Goal: Information Seeking & Learning: Learn about a topic

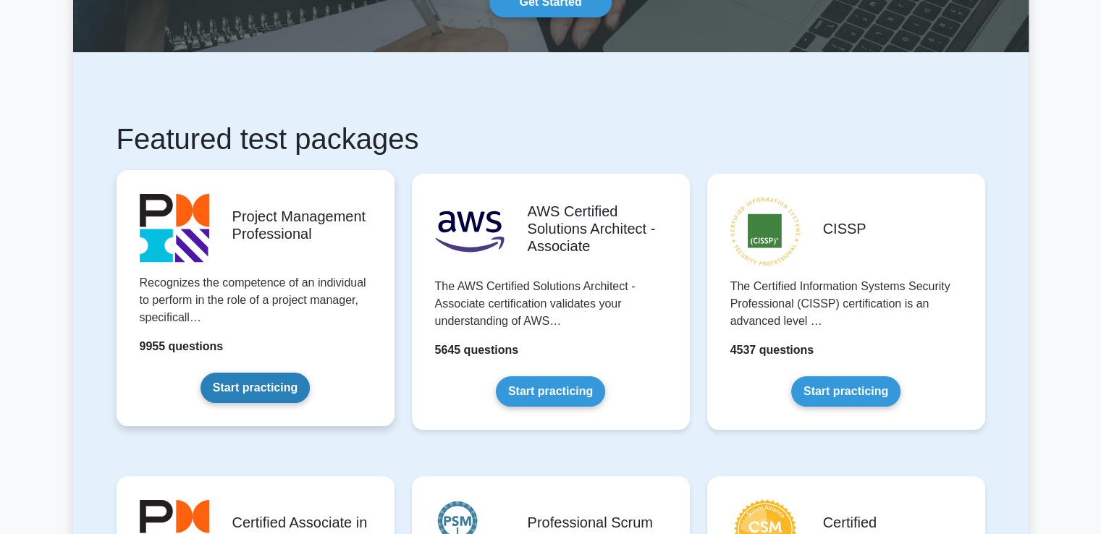
click at [276, 386] on link "Start practicing" at bounding box center [255, 388] width 109 height 30
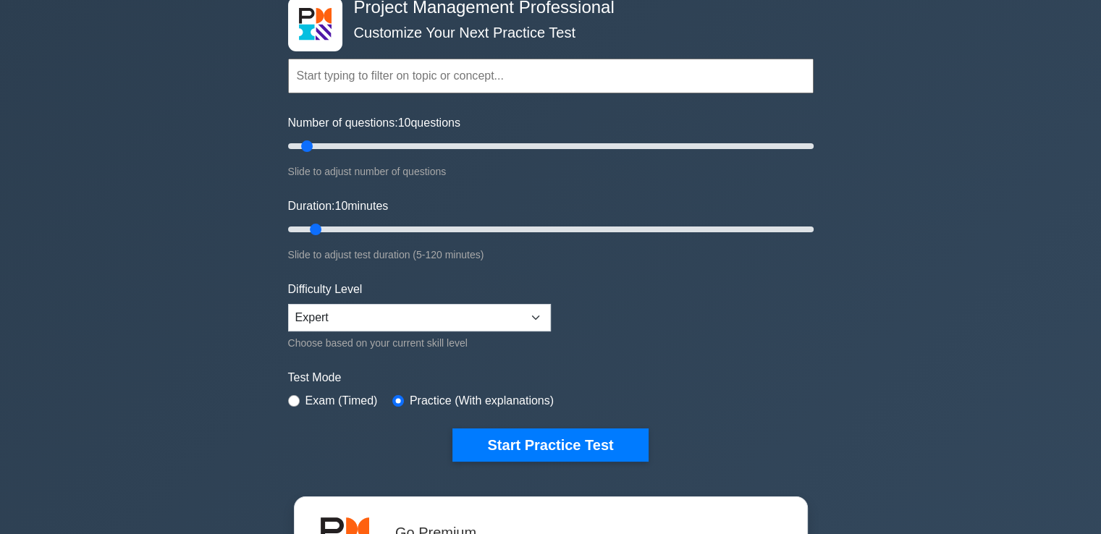
scroll to position [145, 0]
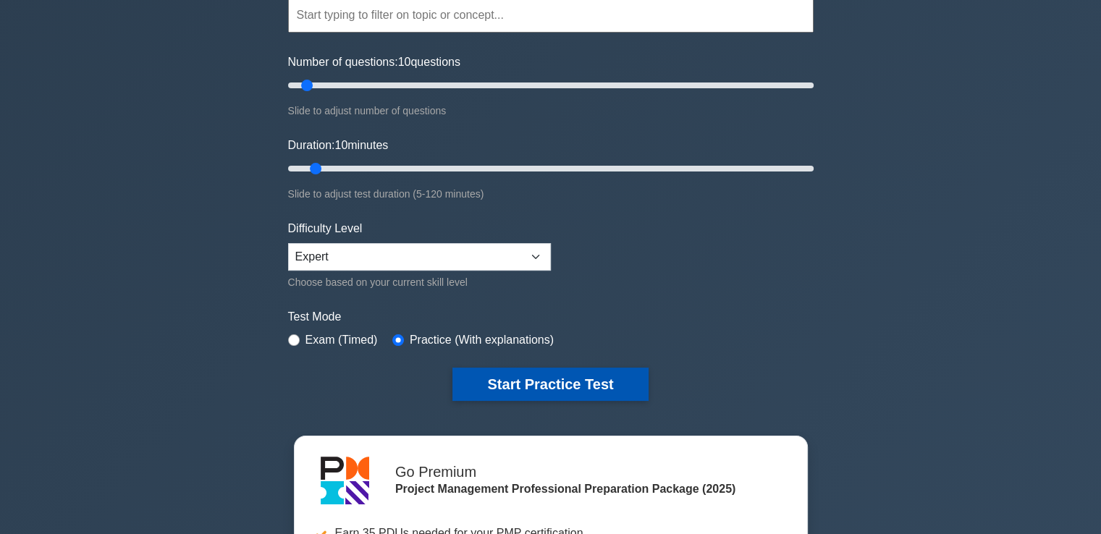
click at [597, 389] on button "Start Practice Test" at bounding box center [551, 384] width 196 height 33
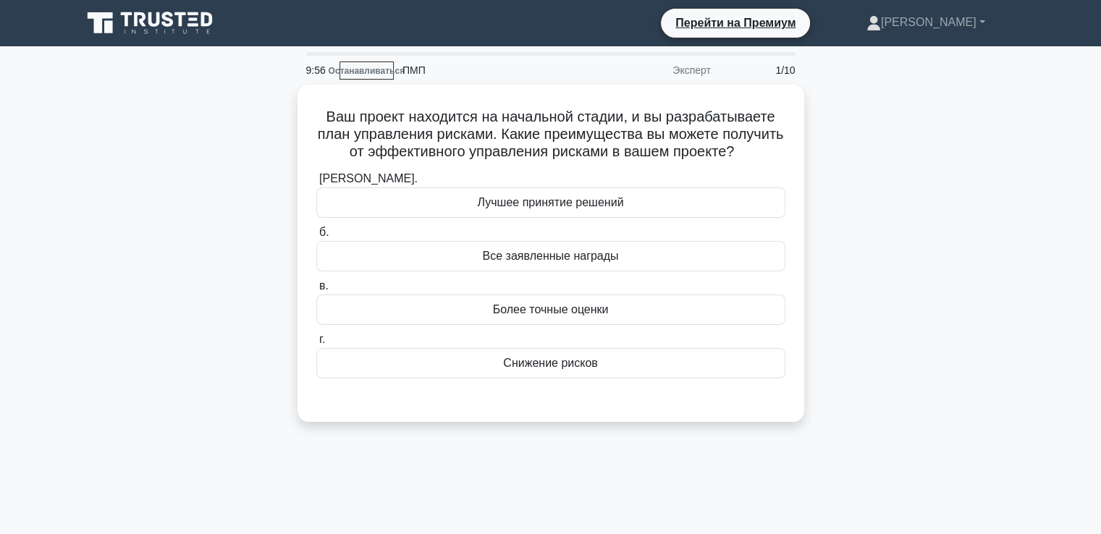
click at [881, 164] on div "Ваш проект находится на начальной стадии, и вы разрабатываете план управления р…" at bounding box center [551, 262] width 956 height 355
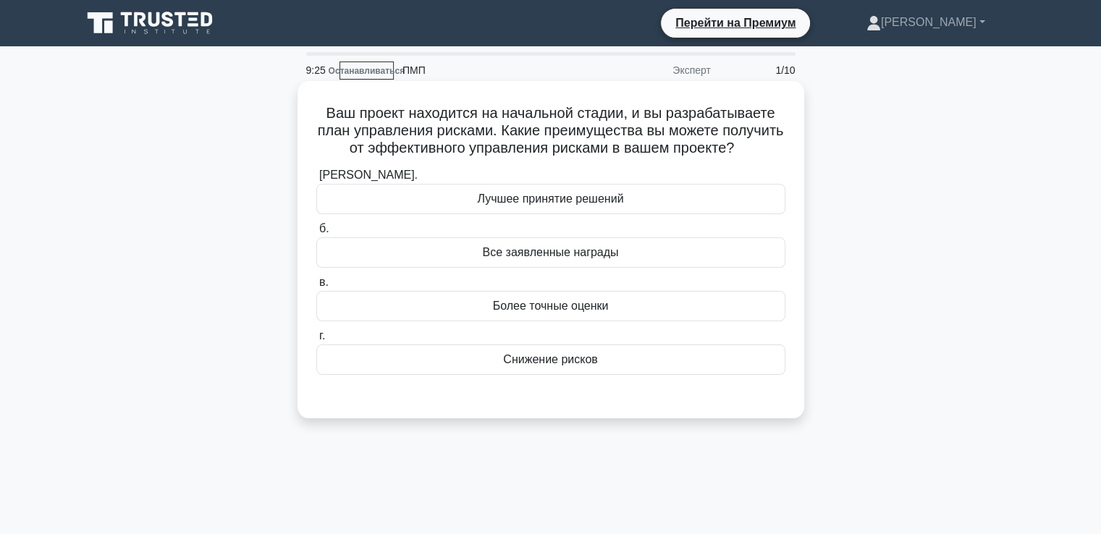
click at [487, 322] on div "Более точные оценки" at bounding box center [550, 306] width 469 height 30
click at [316, 288] on input "в. Более точные оценки" at bounding box center [316, 282] width 0 height 9
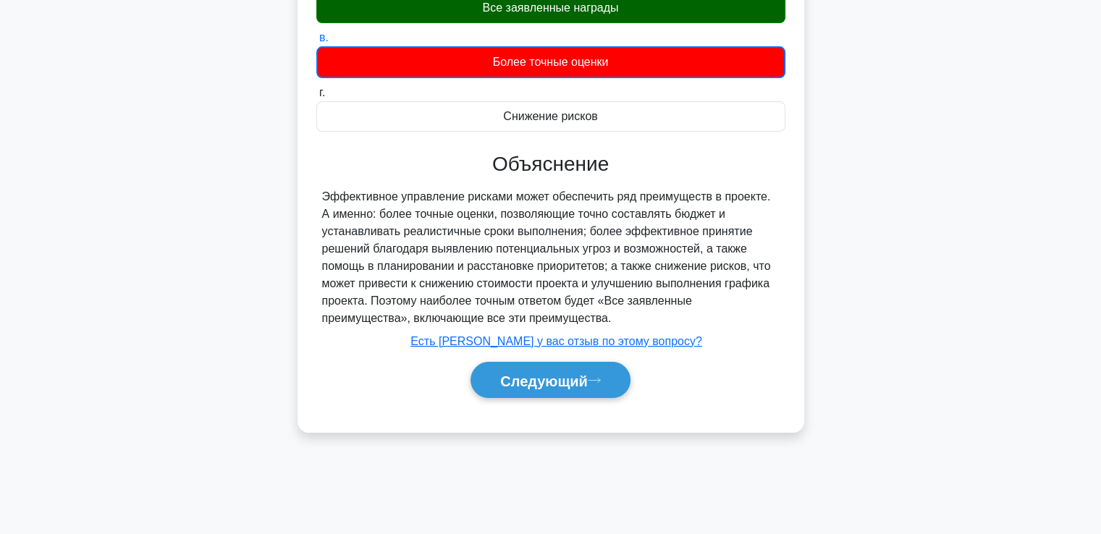
scroll to position [248, 0]
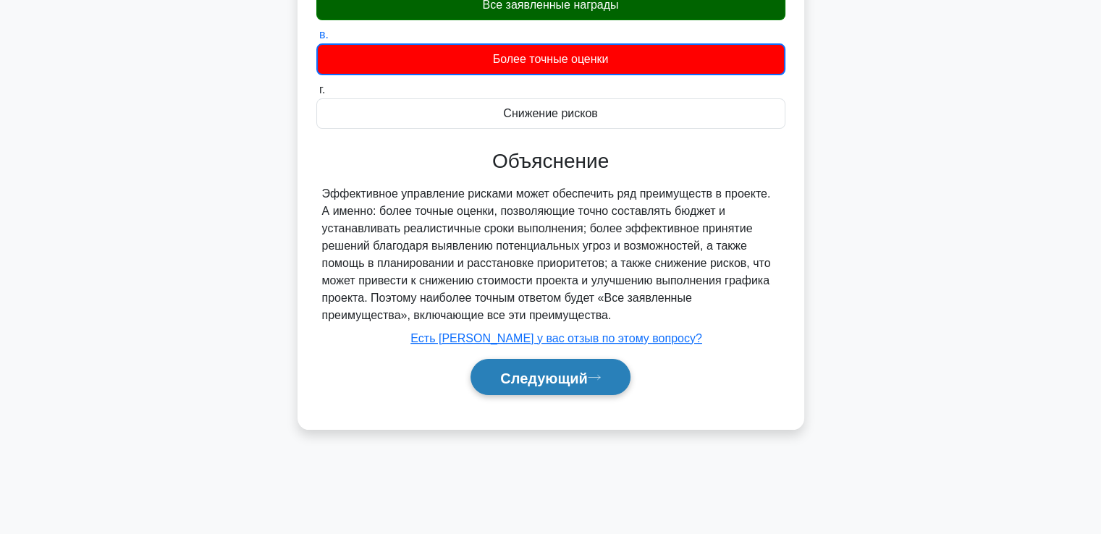
click at [580, 386] on font "Следующий" at bounding box center [544, 378] width 88 height 16
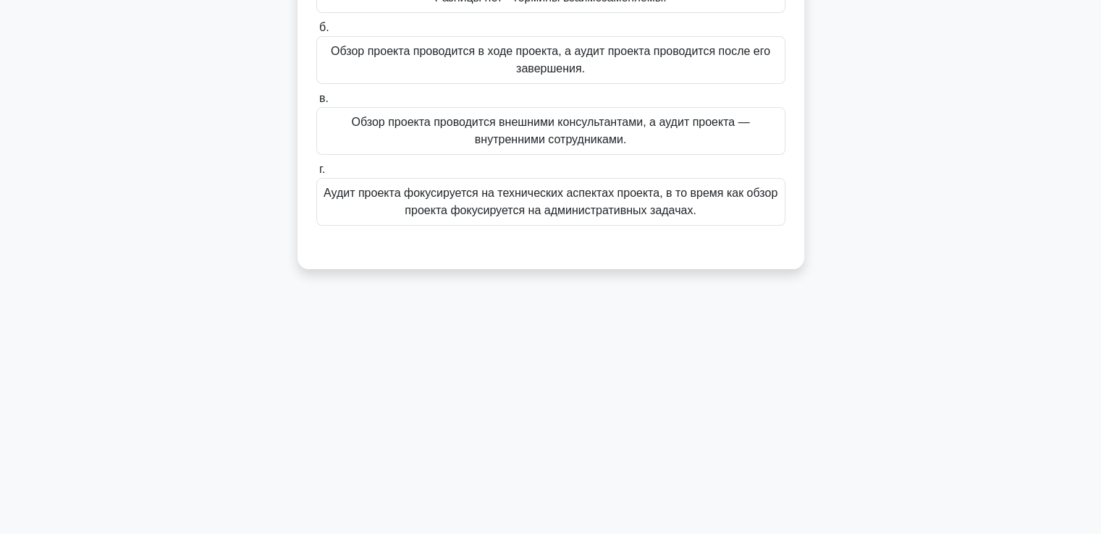
scroll to position [31, 0]
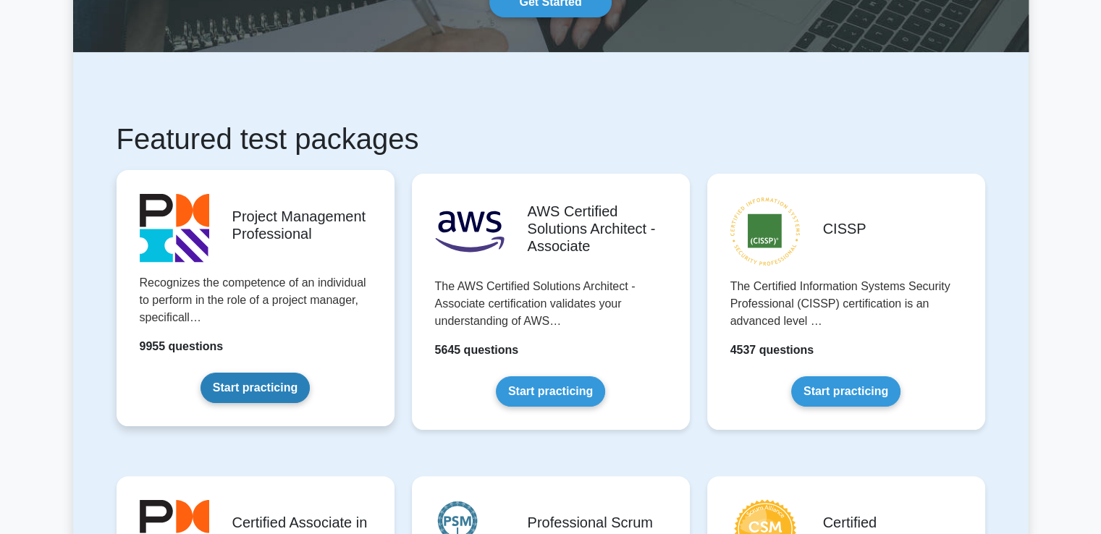
click at [222, 392] on link "Start practicing" at bounding box center [255, 388] width 109 height 30
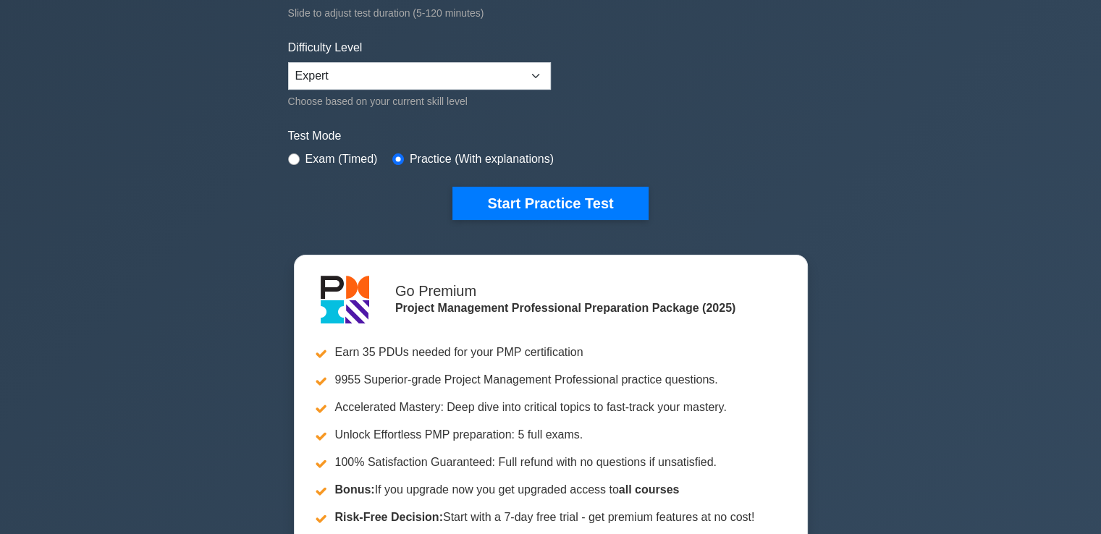
scroll to position [362, 0]
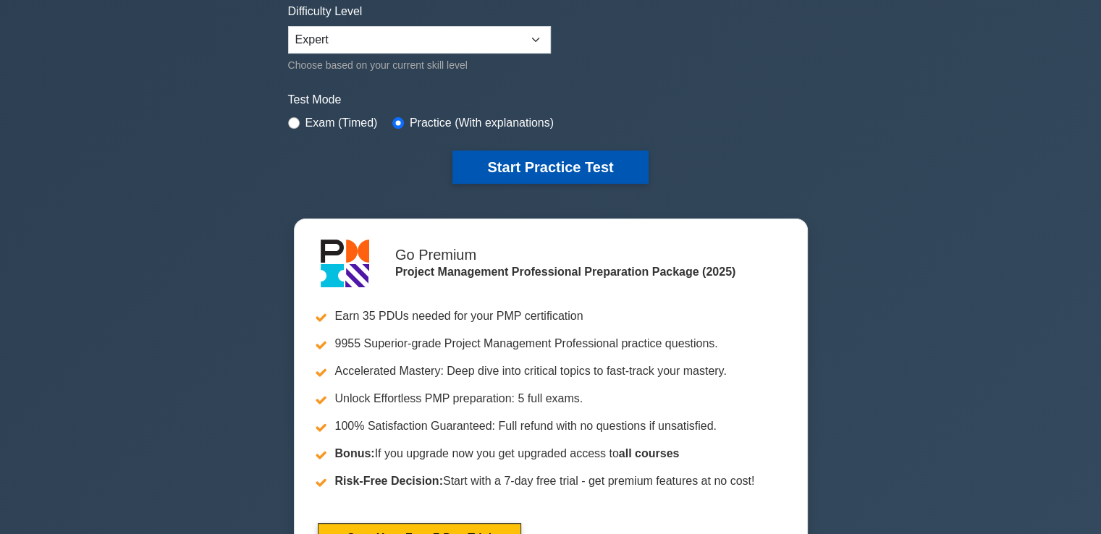
click at [552, 171] on button "Start Practice Test" at bounding box center [551, 167] width 196 height 33
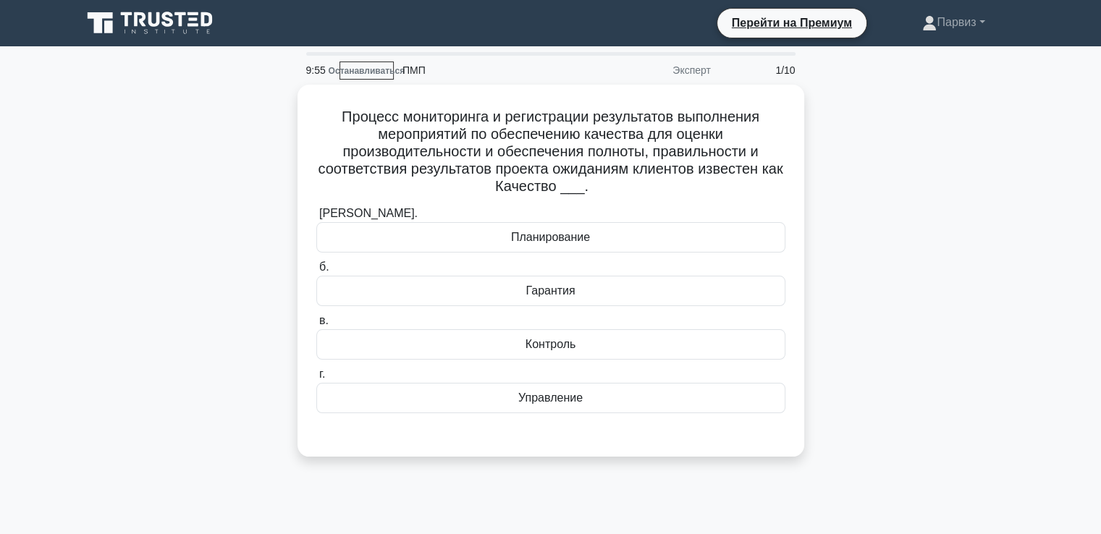
click at [823, 196] on div "Процесс мониторинга и регистрации результатов выполнения мероприятий по обеспеч…" at bounding box center [551, 280] width 956 height 390
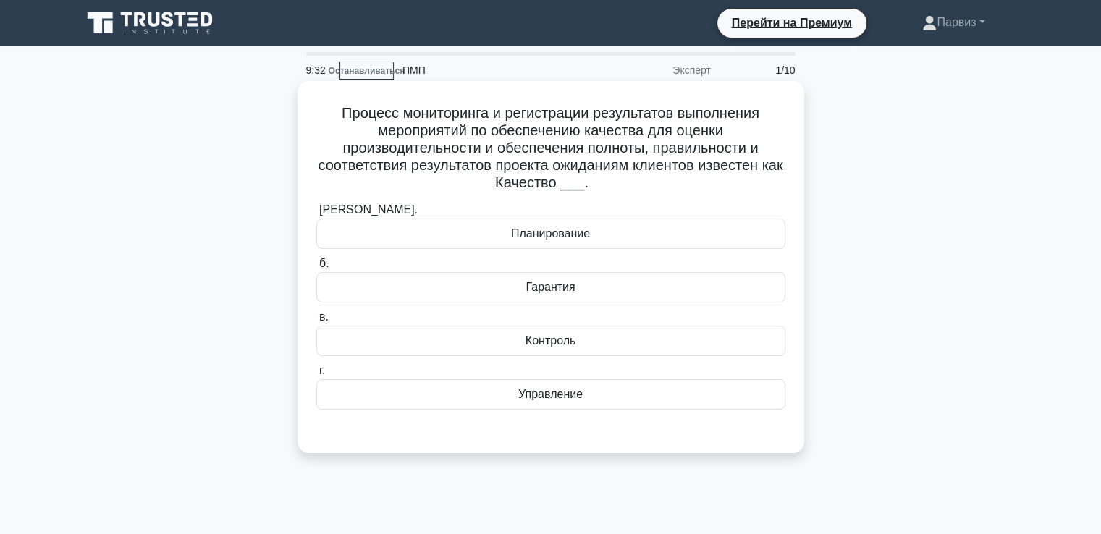
click at [543, 347] on font "Контроль" at bounding box center [551, 341] width 51 height 12
click at [316, 322] on input "в. Контроль" at bounding box center [316, 317] width 0 height 9
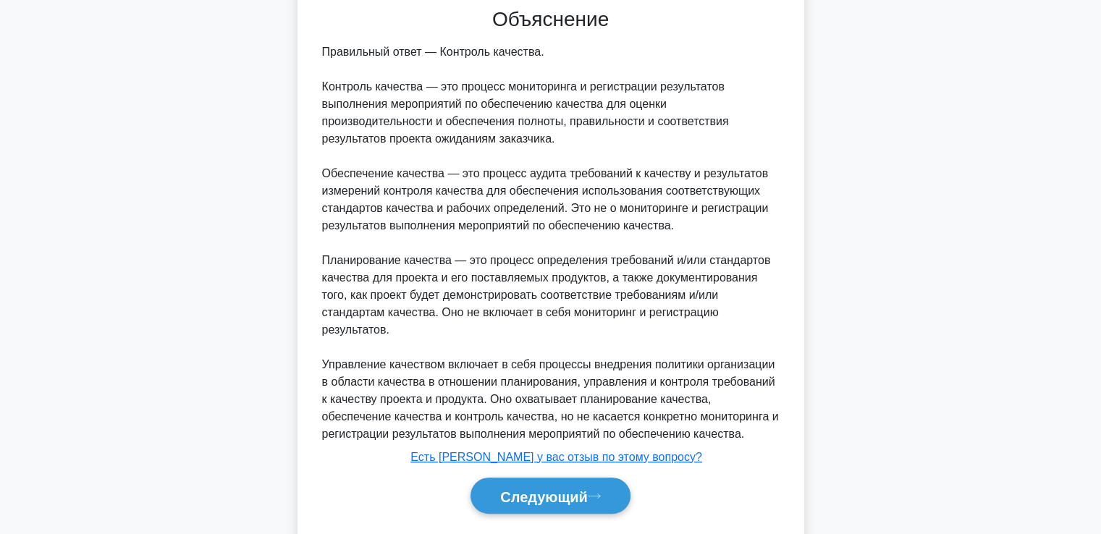
scroll to position [463, 0]
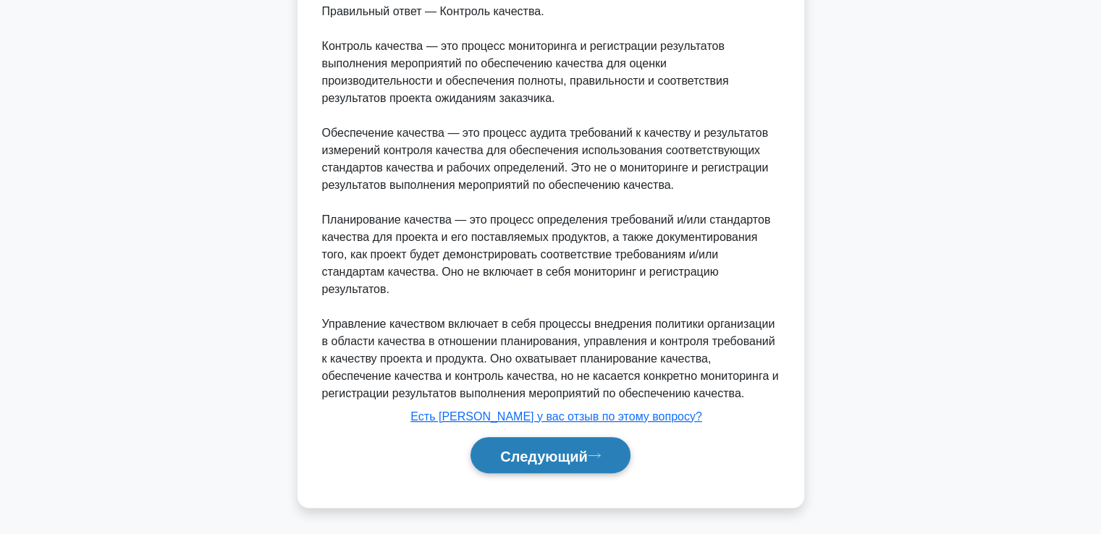
click at [573, 456] on font "Следующий" at bounding box center [544, 456] width 88 height 16
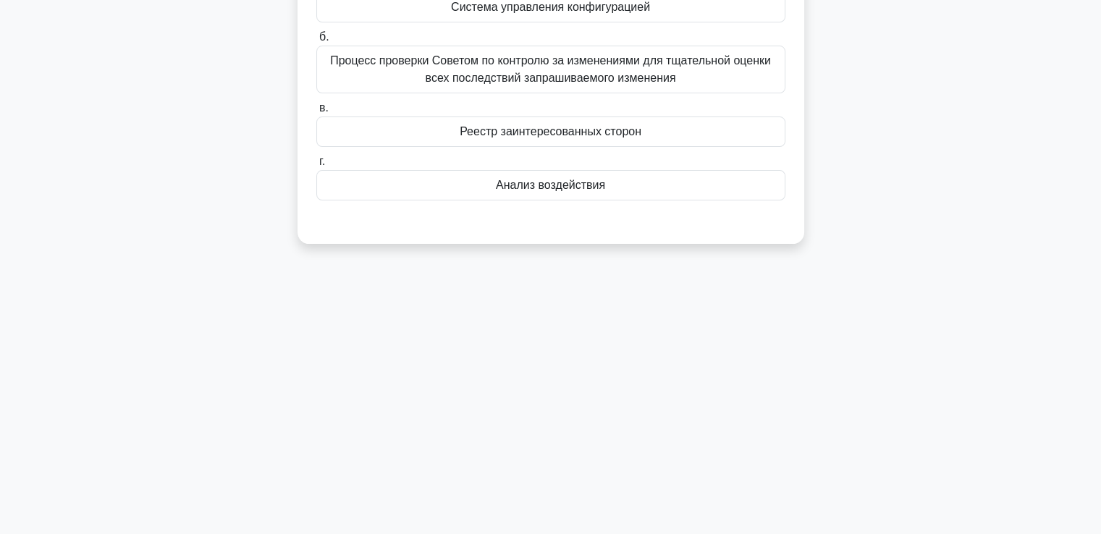
scroll to position [104, 0]
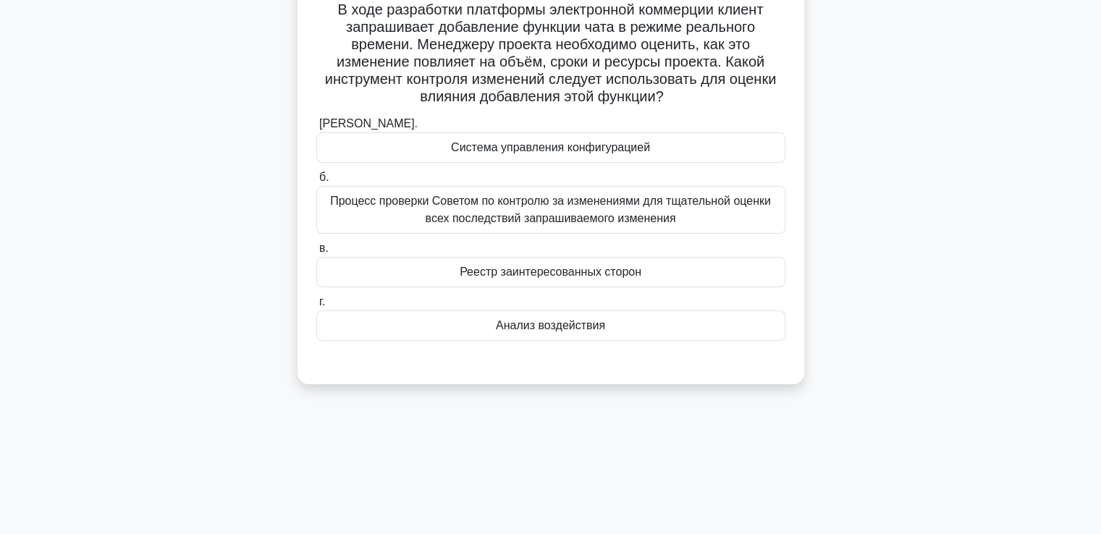
click at [575, 327] on font "Анализ воздействия" at bounding box center [550, 325] width 109 height 12
click at [316, 307] on input "г. Анализ воздействия" at bounding box center [316, 302] width 0 height 9
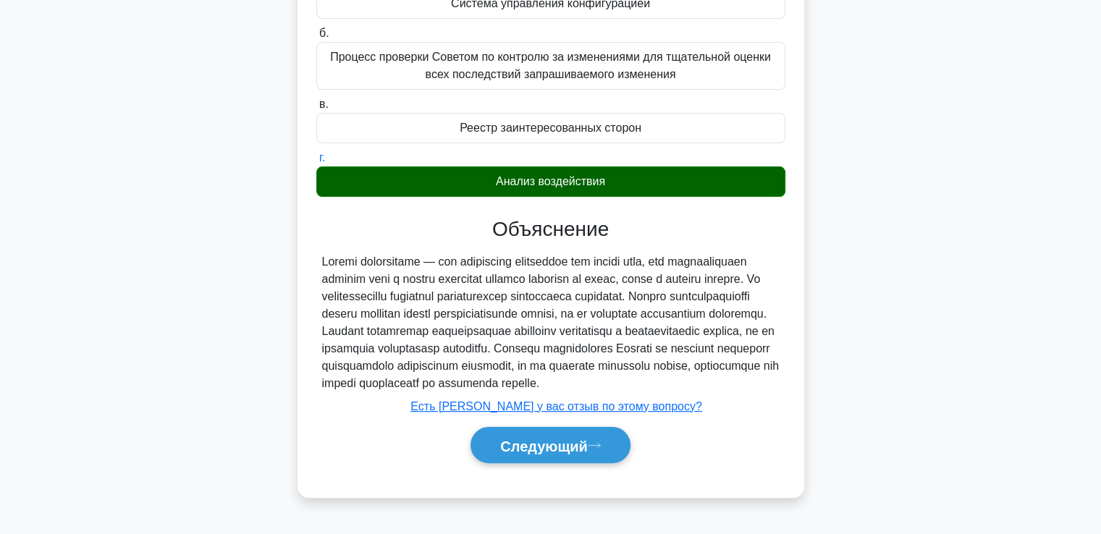
scroll to position [255, 0]
click at [538, 448] on font "Следующий" at bounding box center [544, 446] width 88 height 16
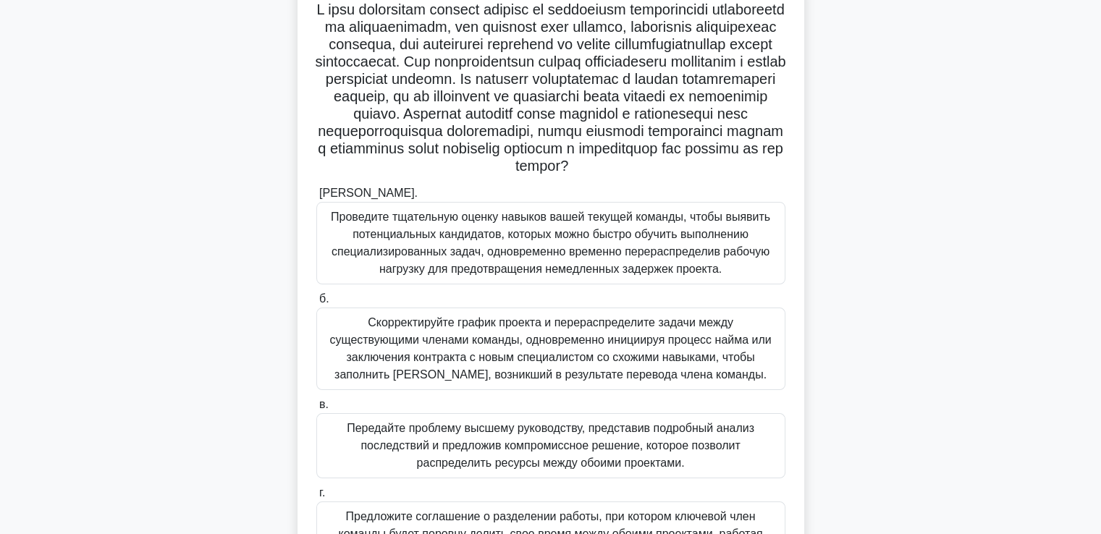
scroll to position [176, 0]
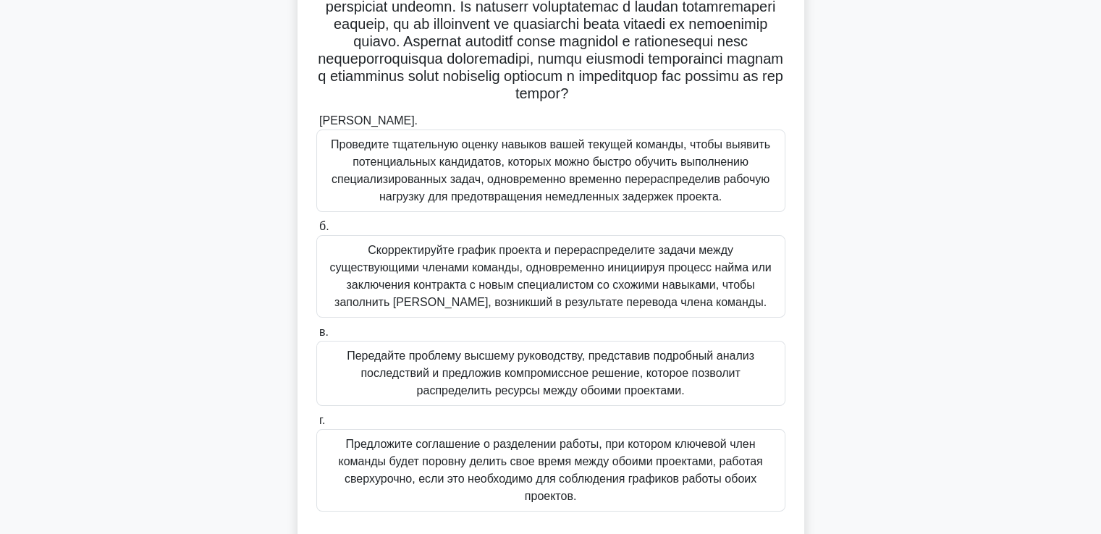
click at [533, 198] on font "Проведите тщательную оценку навыков вашей текущей команды, чтобы выявить потенц…" at bounding box center [551, 170] width 440 height 64
click at [316, 126] on input "[PERSON_NAME]. Проведите тщательную оценку навыков вашей текущей команды, чтобы…" at bounding box center [316, 121] width 0 height 9
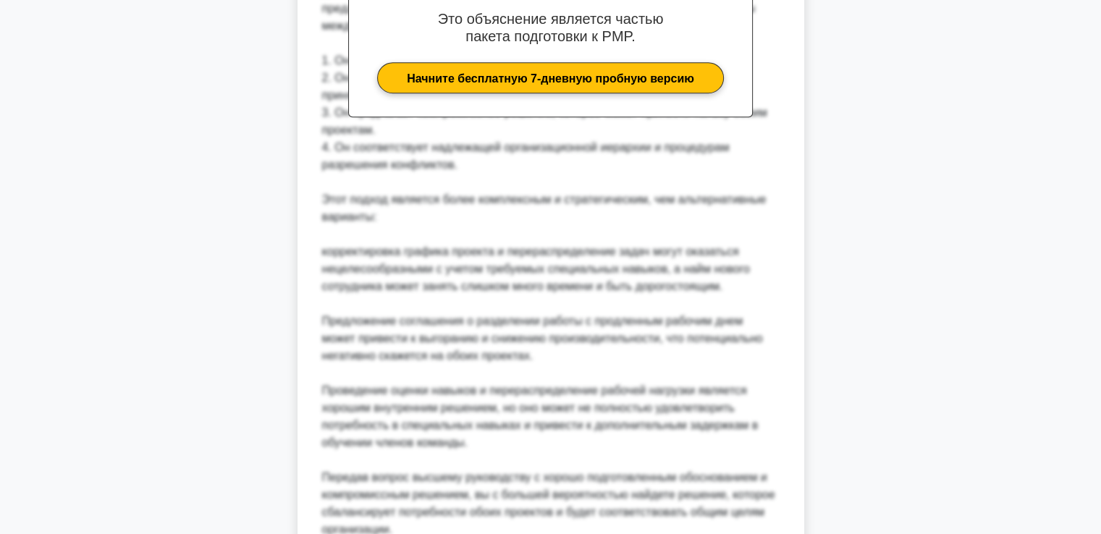
scroll to position [934, 0]
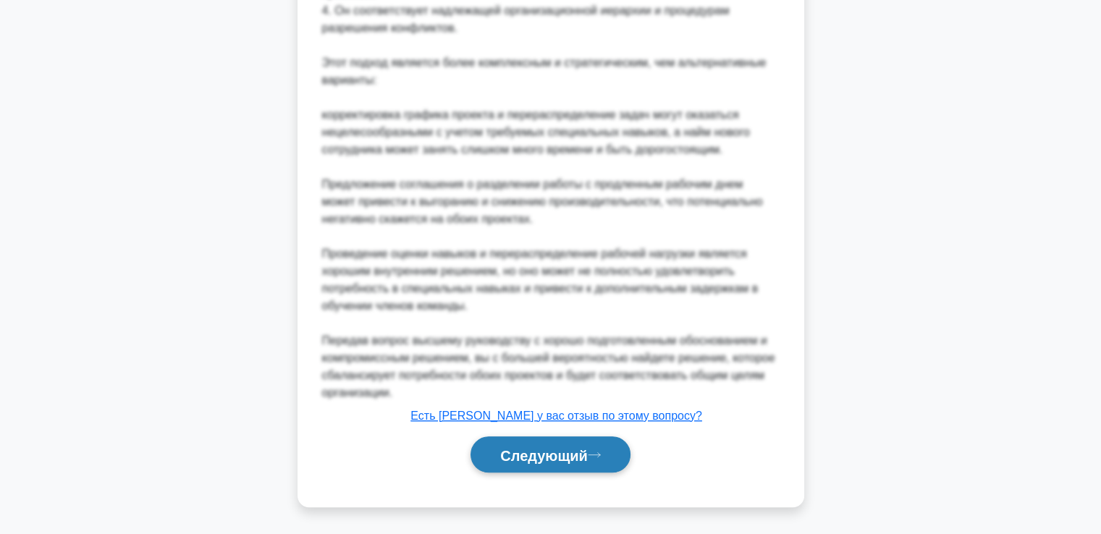
click at [549, 448] on font "Следующий" at bounding box center [544, 456] width 88 height 16
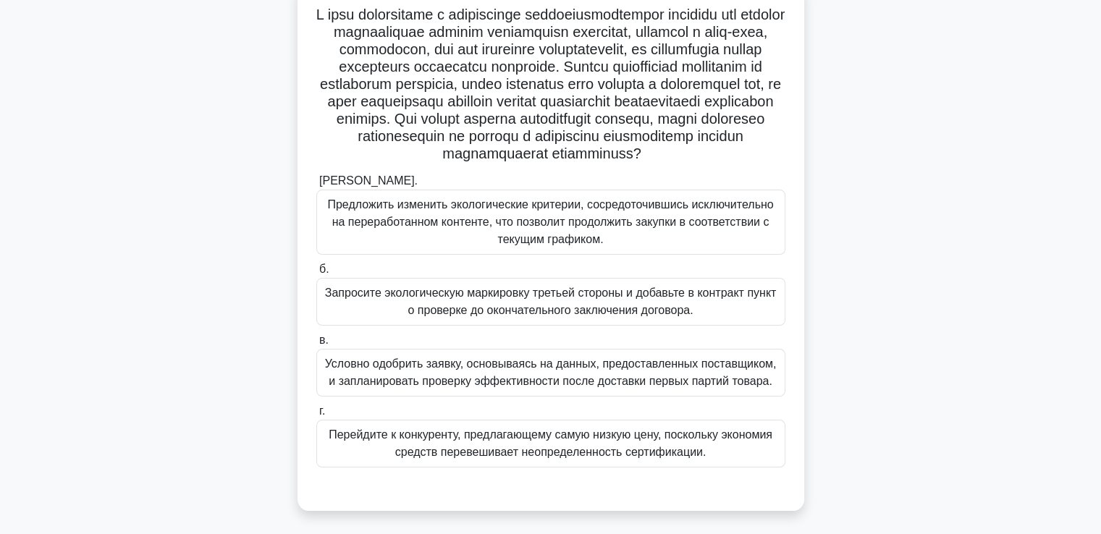
scroll to position [145, 0]
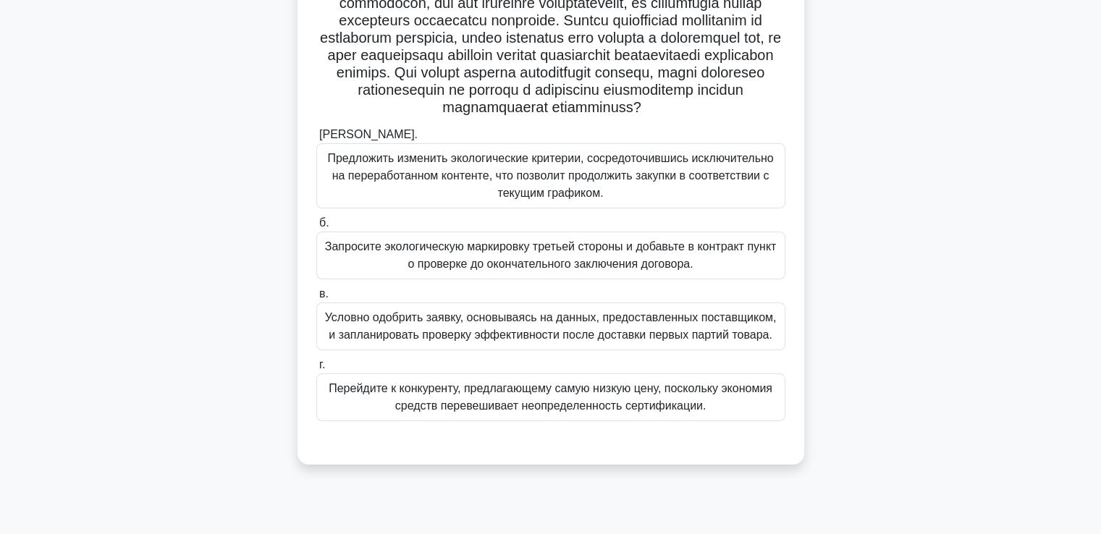
click at [463, 341] on font "Условно одобрить заявку, основываясь на данных, предоставленных поставщиком, и …" at bounding box center [551, 326] width 452 height 30
click at [316, 299] on input "в. Условно одобрить заявку, основываясь на данных, предоставленных поставщиком,…" at bounding box center [316, 294] width 0 height 9
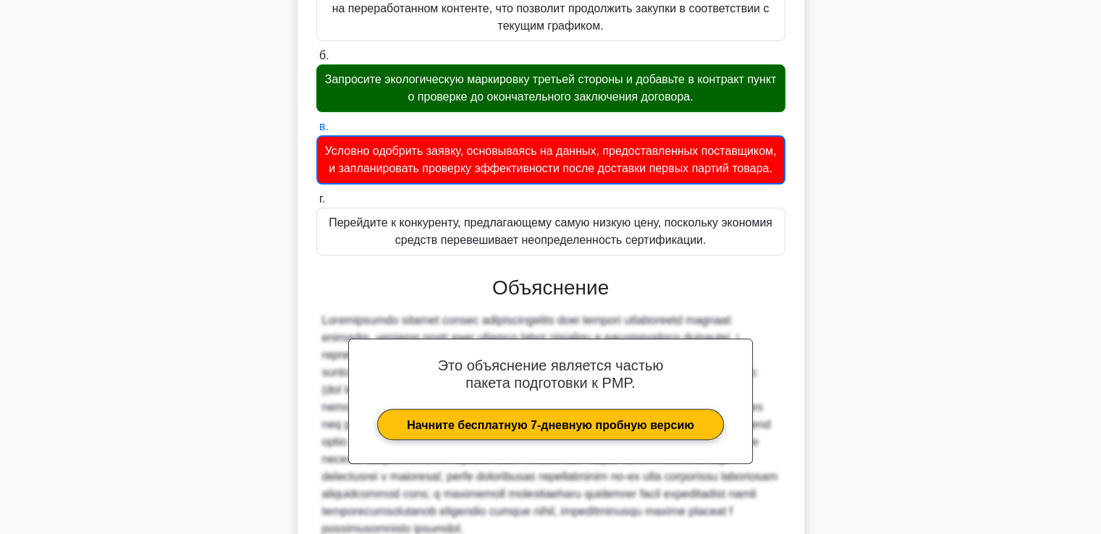
scroll to position [500, 0]
